Goal: Information Seeking & Learning: Learn about a topic

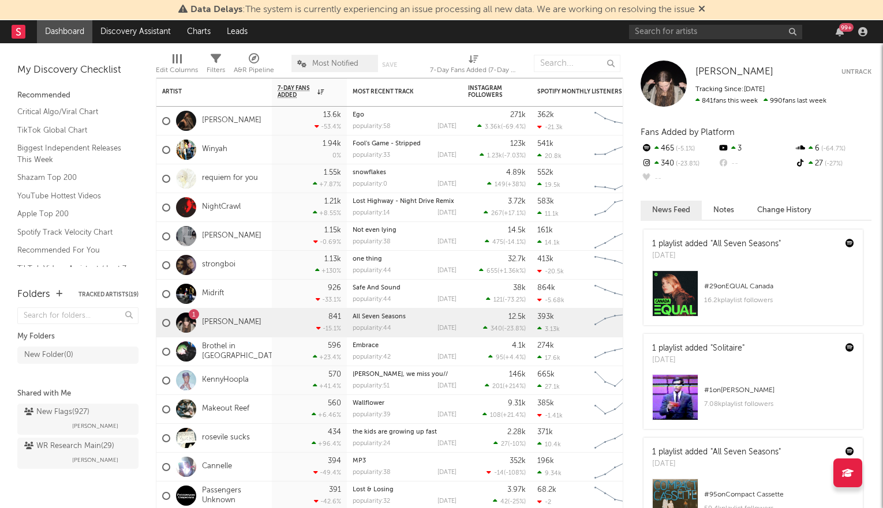
click at [705, 8] on icon at bounding box center [701, 8] width 7 height 9
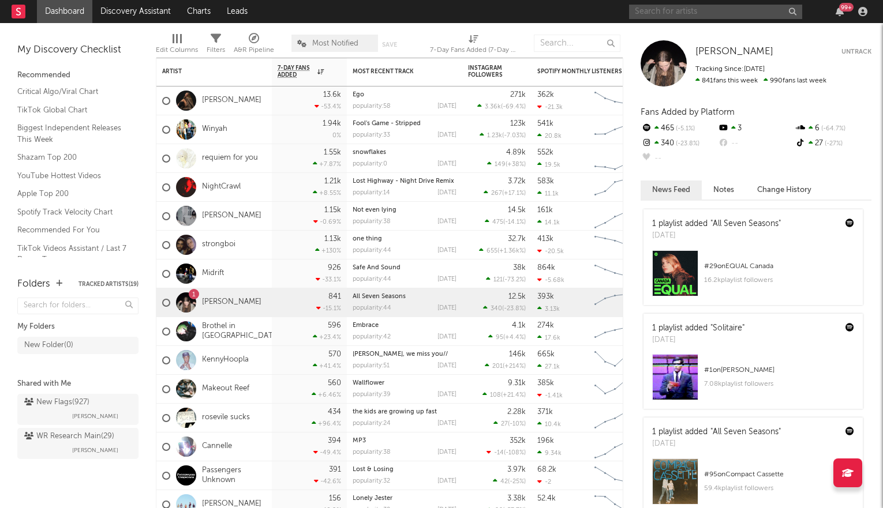
click at [697, 8] on input "text" at bounding box center [715, 12] width 173 height 14
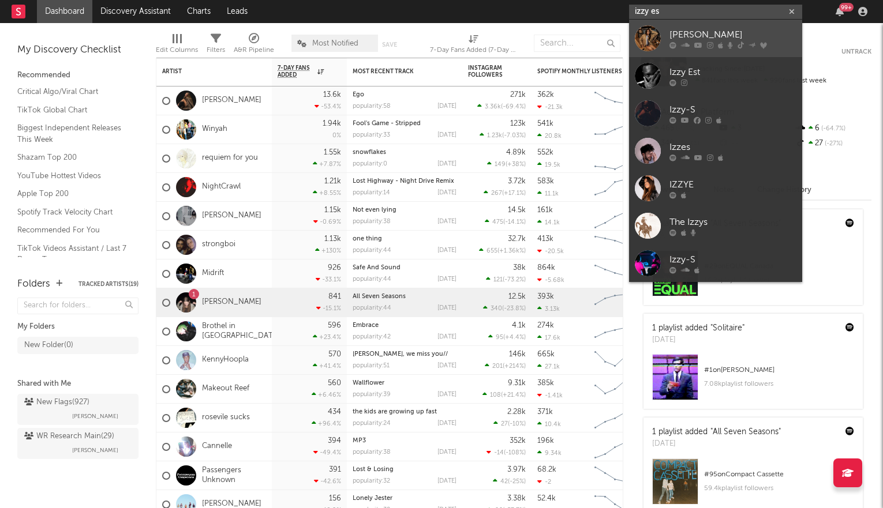
type input "izzy es"
click at [722, 44] on div at bounding box center [732, 45] width 127 height 7
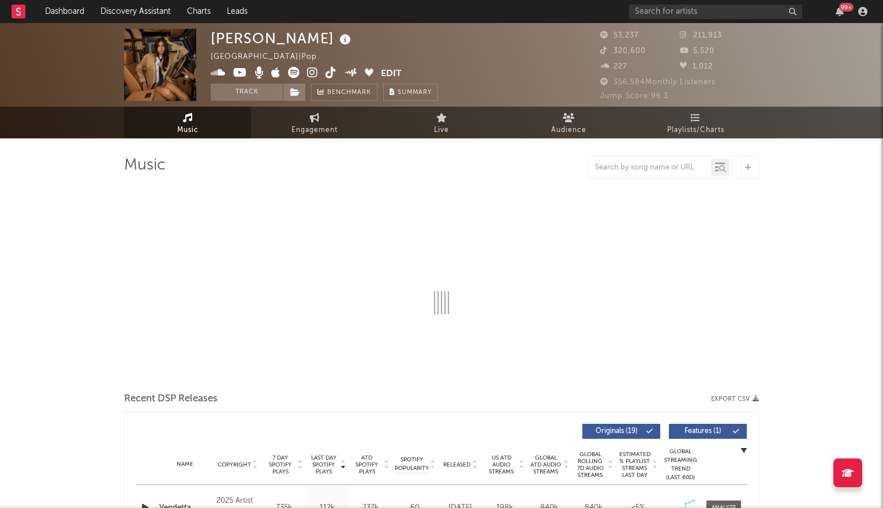
select select "6m"
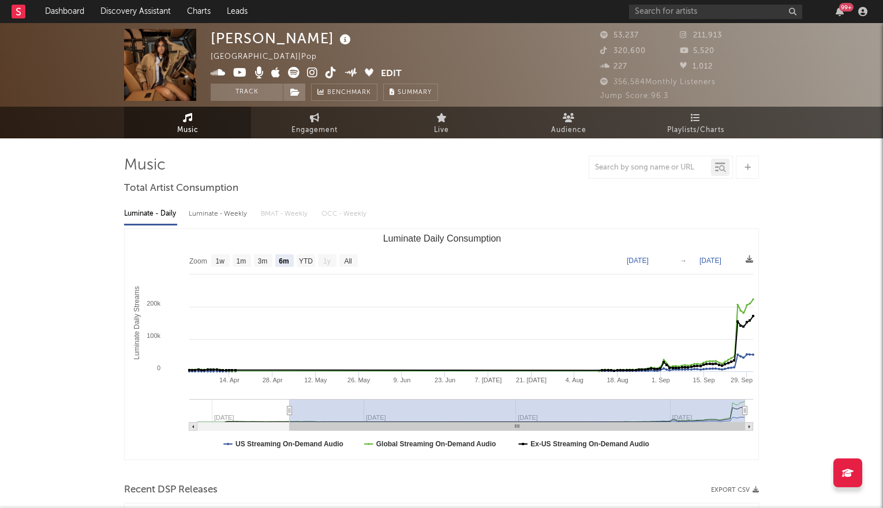
click at [311, 75] on icon at bounding box center [312, 73] width 11 height 12
